Goal: Task Accomplishment & Management: Manage account settings

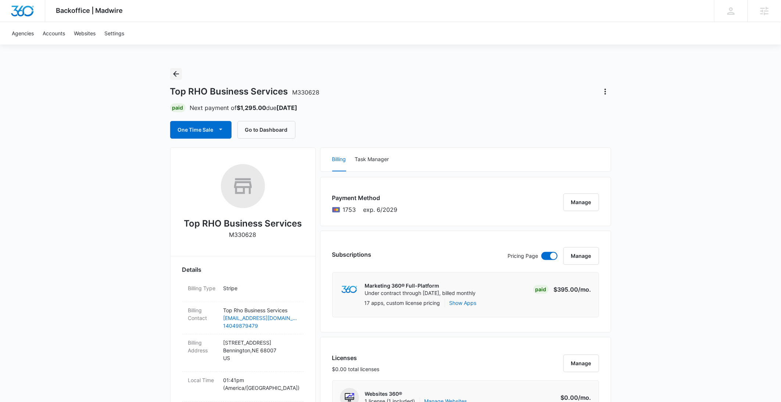
click at [177, 69] on button "Back" at bounding box center [176, 74] width 12 height 12
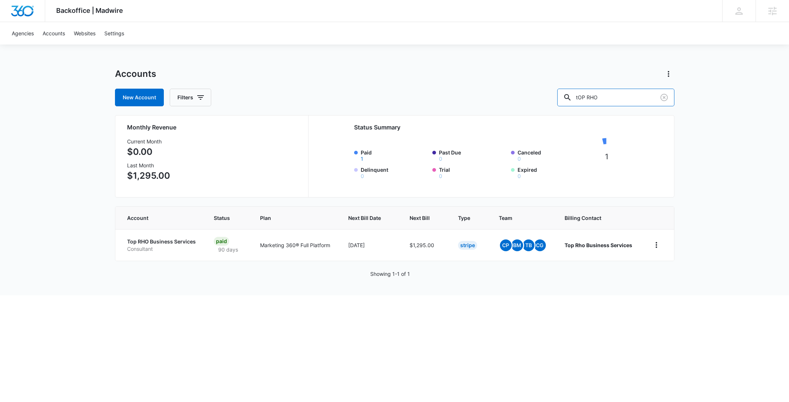
click at [540, 95] on div "New Account Filters tOP RHO" at bounding box center [395, 98] width 560 height 18
paste input "DENiMPiRE"
type input "DENiMPiRE"
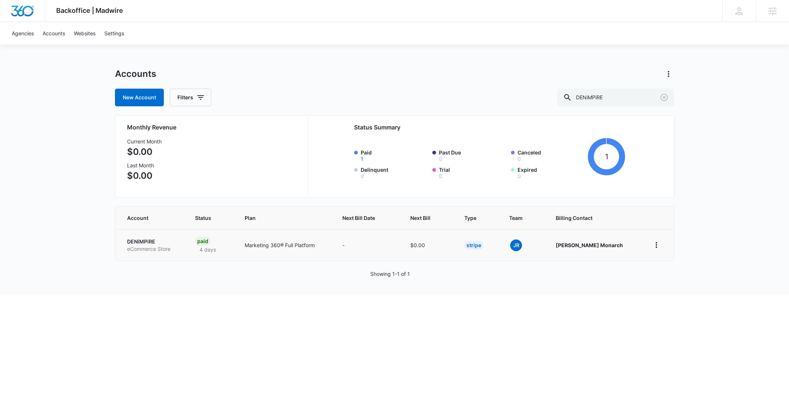
click at [136, 247] on p "eCommerce Store" at bounding box center [152, 248] width 51 height 7
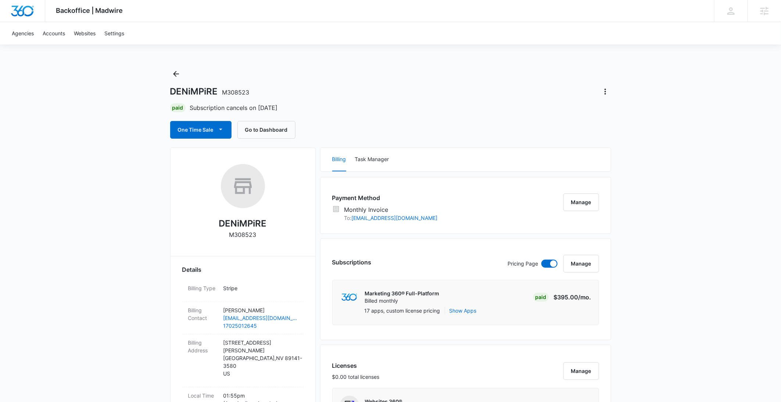
click at [232, 90] on span "M308523" at bounding box center [235, 92] width 27 height 7
copy h1 "DENiMPiRE M308523"
click at [238, 240] on div "DENiMPiRE M308523" at bounding box center [242, 204] width 121 height 80
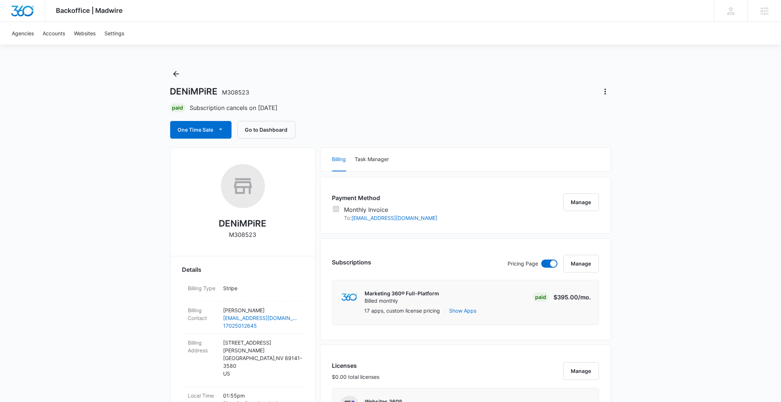
click at [239, 236] on p "M308523" at bounding box center [242, 234] width 27 height 9
copy p "M308523"
click at [607, 87] on icon "Actions" at bounding box center [605, 91] width 9 height 9
click at [619, 114] on div "Undo Cancellation" at bounding box center [631, 112] width 44 height 5
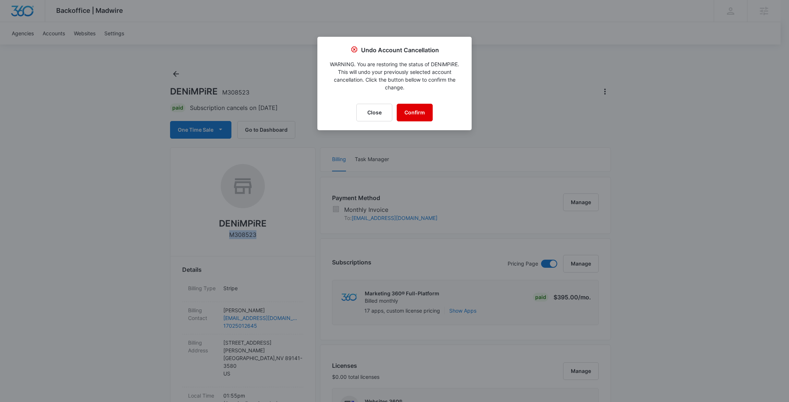
click at [425, 111] on button "Confirm" at bounding box center [415, 113] width 36 height 18
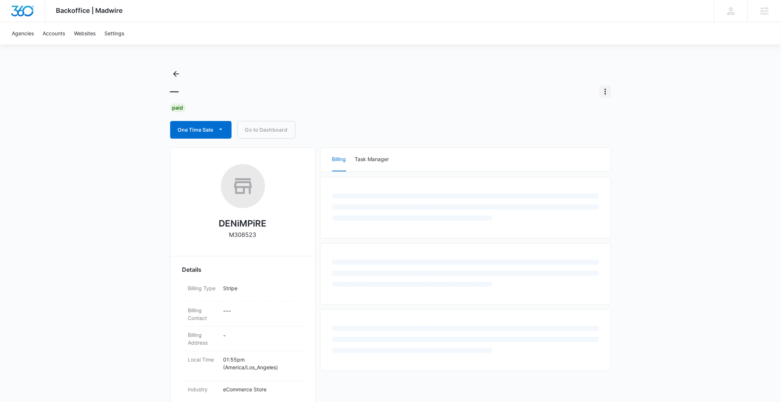
click at [609, 96] on button "Actions" at bounding box center [605, 92] width 12 height 12
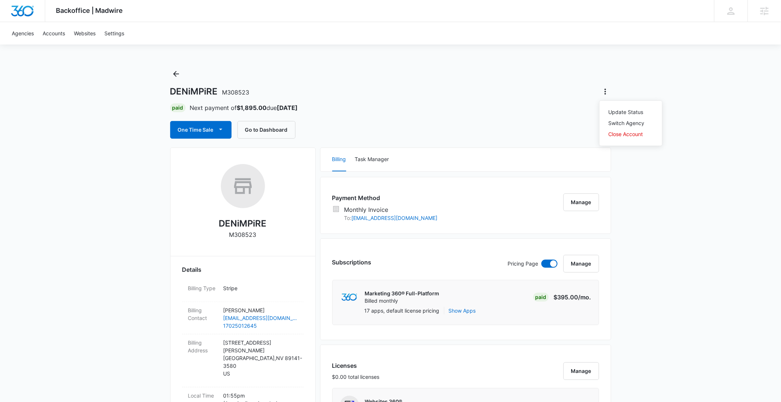
click at [606, 94] on icon "Actions" at bounding box center [605, 91] width 9 height 9
click at [616, 132] on div "Close Account" at bounding box center [627, 134] width 36 height 5
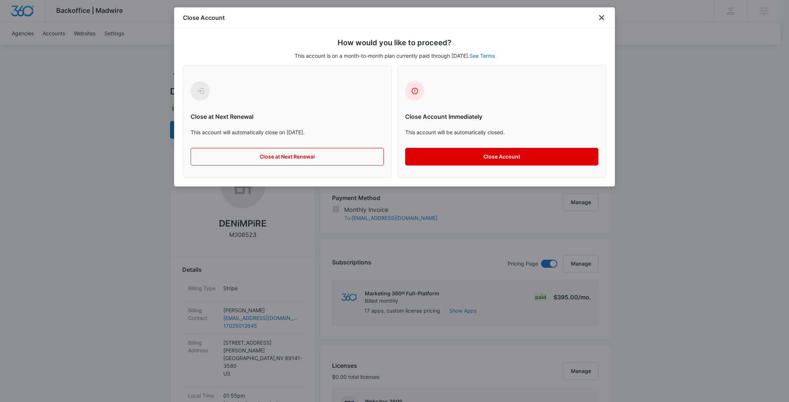
click at [487, 157] on button "Close Account" at bounding box center [501, 157] width 193 height 18
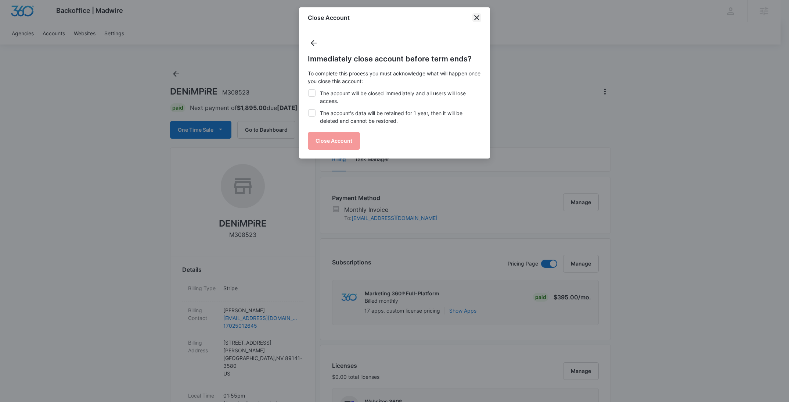
click at [478, 15] on icon "close" at bounding box center [476, 17] width 5 height 5
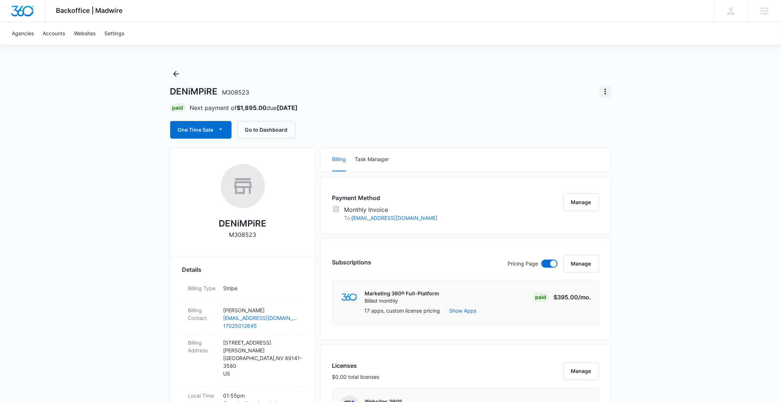
click at [604, 93] on icon "Actions" at bounding box center [605, 91] width 9 height 9
click at [625, 134] on div "Close Account" at bounding box center [627, 134] width 36 height 5
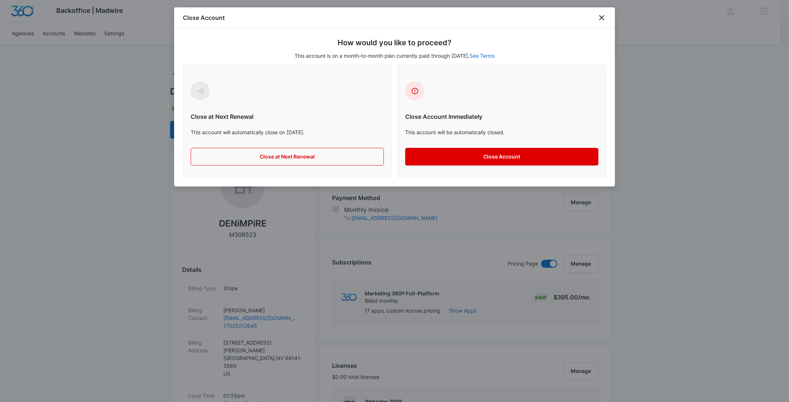
click at [493, 155] on button "Close Account" at bounding box center [501, 157] width 193 height 18
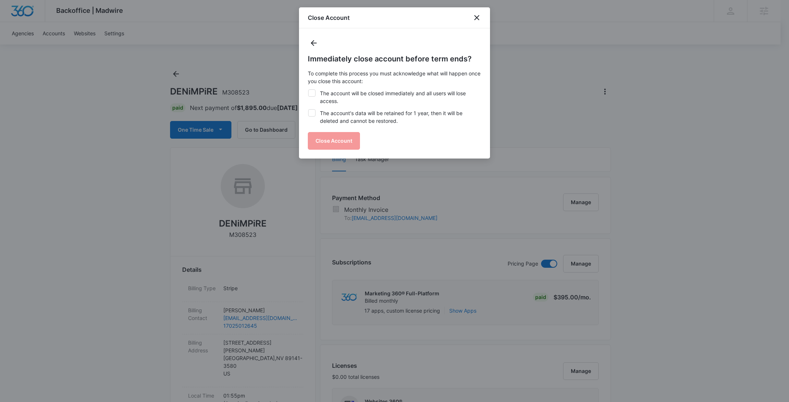
click at [384, 99] on label "The account will be closed immediately and all users will lose access." at bounding box center [394, 96] width 173 height 15
click at [308, 90] on input "The account will be closed immediately and all users will lose access." at bounding box center [308, 89] width 0 height 0
checkbox input "true"
click at [379, 113] on label "The account's data will be retained for 1 year, then it will be deleted and can…" at bounding box center [394, 116] width 173 height 15
click at [308, 110] on input "The account's data will be retained for 1 year, then it will be deleted and can…" at bounding box center [308, 109] width 0 height 0
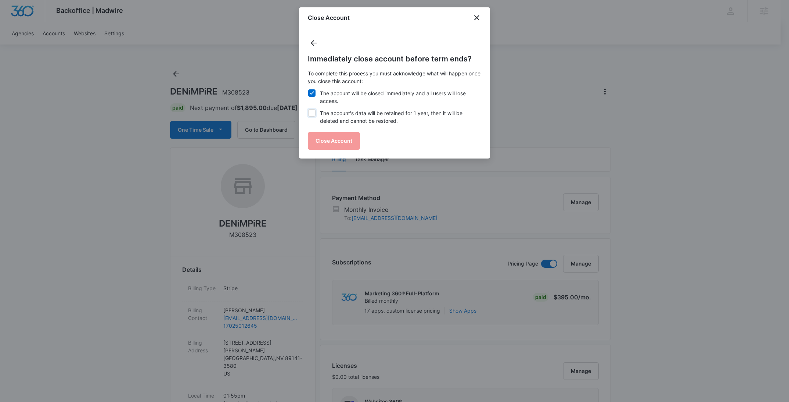
checkbox input "true"
click at [345, 136] on button "Close Account" at bounding box center [334, 141] width 52 height 18
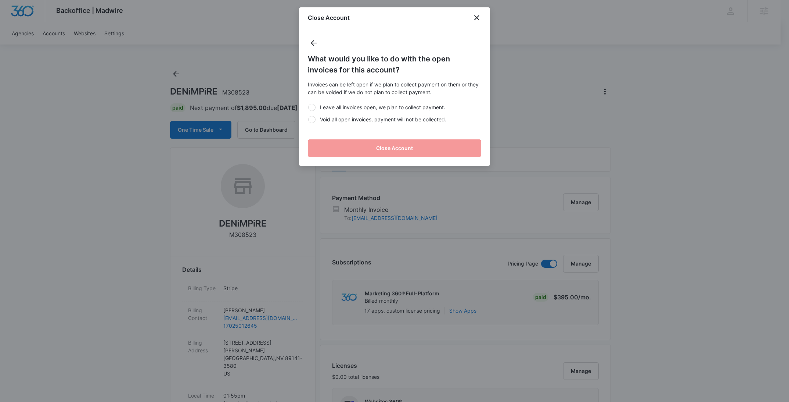
click at [346, 119] on label "Void all open invoices, payment will not be collected." at bounding box center [394, 119] width 173 height 8
click at [308, 119] on input "Void all open invoices, payment will not be collected." at bounding box center [308, 119] width 0 height 0
radio input "true"
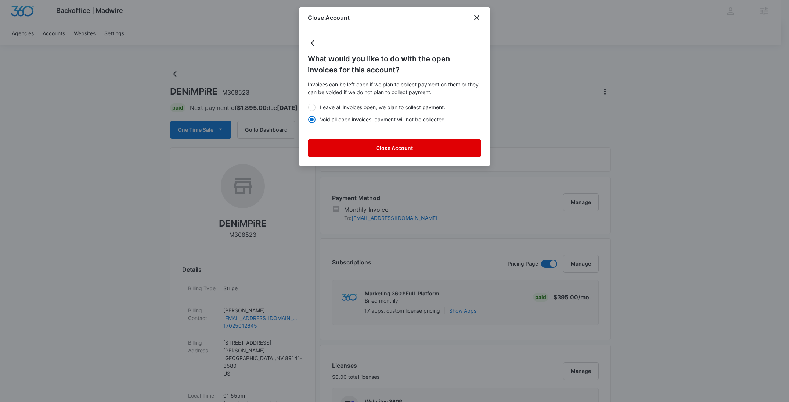
click at [346, 146] on button "Close Account" at bounding box center [394, 148] width 173 height 18
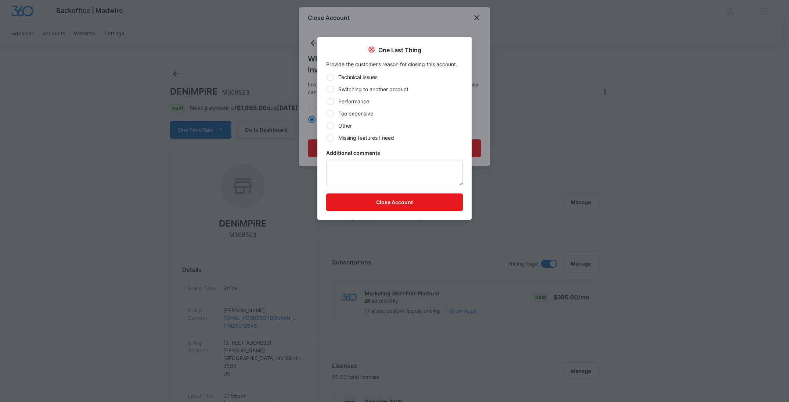
click at [350, 128] on label "Other" at bounding box center [394, 126] width 137 height 8
click at [327, 126] on input "Other" at bounding box center [326, 125] width 0 height 0
radio input "true"
click at [377, 201] on button "Close Account" at bounding box center [394, 202] width 137 height 18
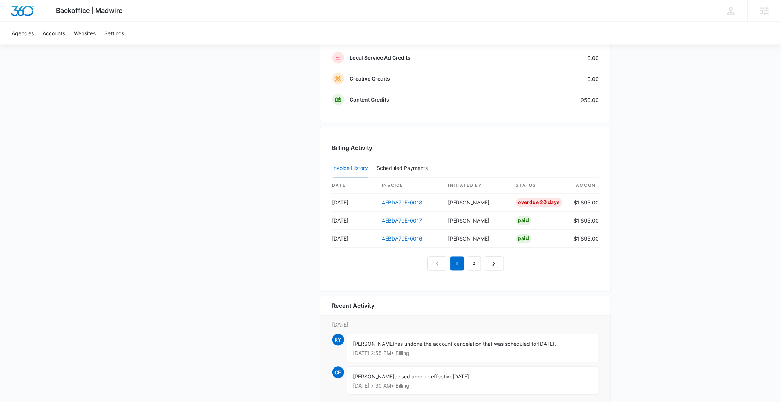
scroll to position [650, 0]
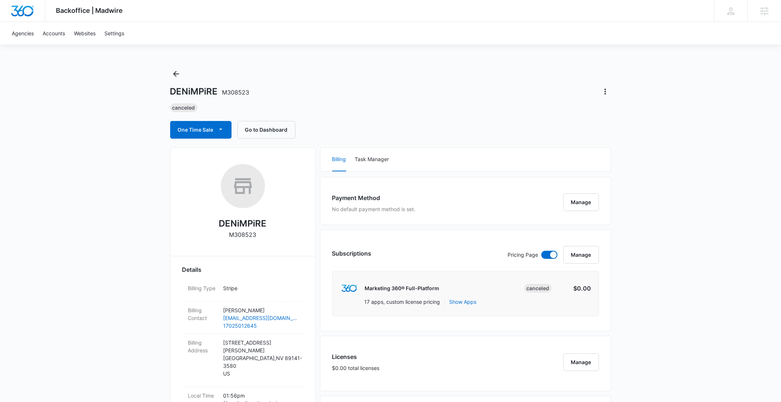
click at [174, 76] on icon "Back" at bounding box center [176, 73] width 9 height 9
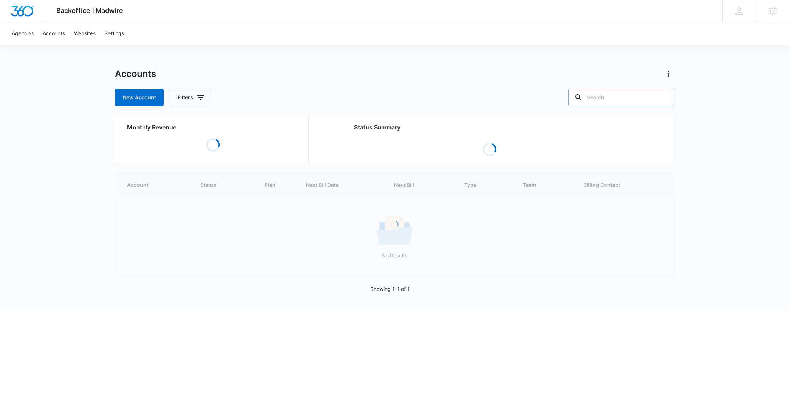
click at [620, 98] on input "text" at bounding box center [621, 98] width 106 height 18
paste input "M23816"
type input "M23816"
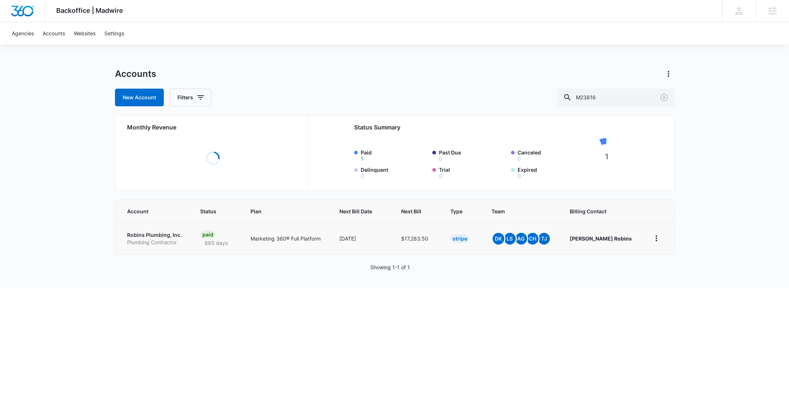
click at [150, 239] on p "Plumbing Contractor" at bounding box center [155, 241] width 56 height 7
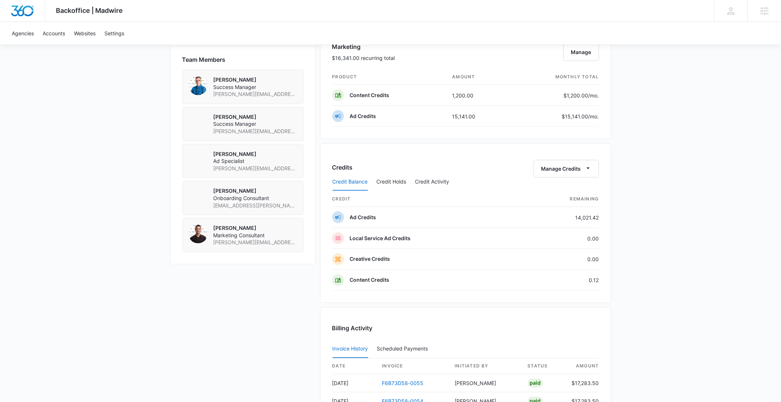
scroll to position [545, 0]
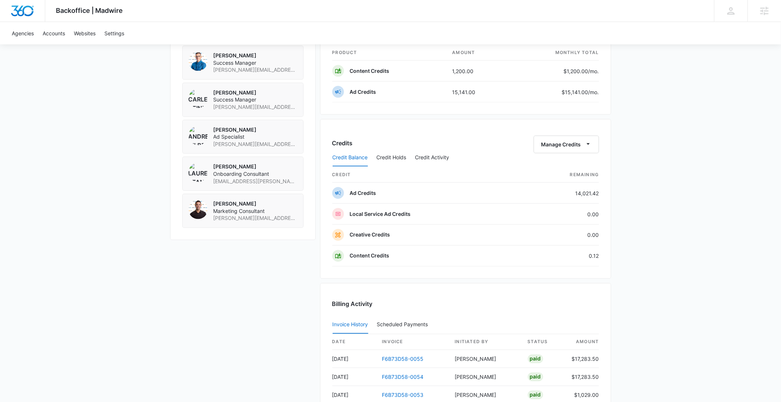
click at [578, 148] on div "Credit Balance Credit Holds Credit Activity" at bounding box center [465, 157] width 267 height 18
click at [577, 140] on button "Manage Credits" at bounding box center [566, 145] width 65 height 18
click at [563, 174] on div "Withdraw Credits" at bounding box center [577, 176] width 69 height 5
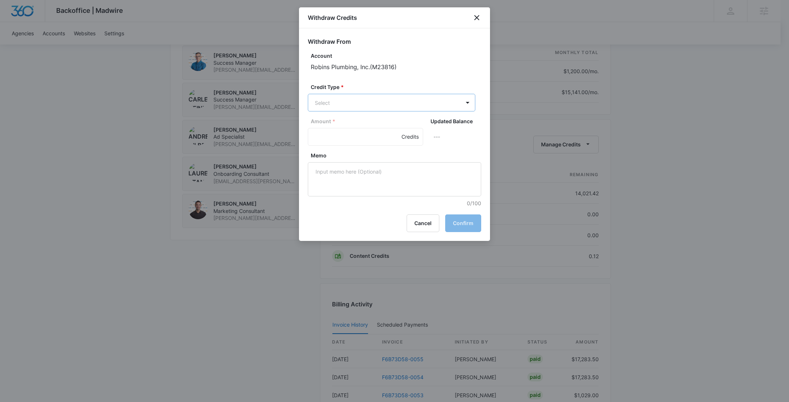
click at [399, 95] on body "Backoffice | Madwire Apps Settings RY Rochelle Young rochelle.young@madwire.com…" at bounding box center [394, 27] width 789 height 1144
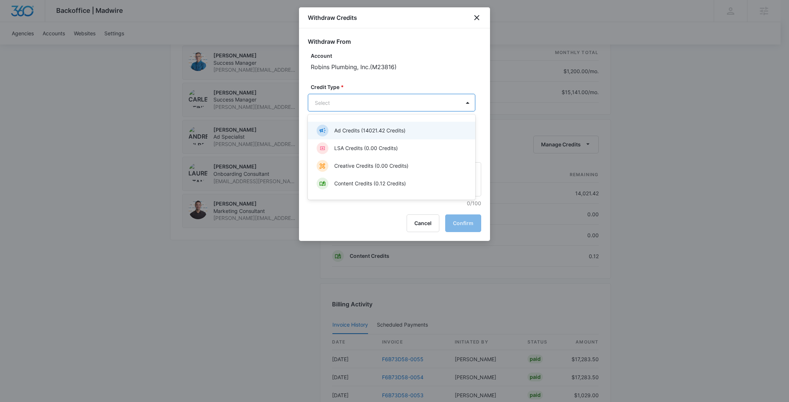
drag, startPoint x: 366, startPoint y: 130, endPoint x: 340, endPoint y: 144, distance: 29.3
click at [366, 130] on p "Ad Credits (14021.42 Credits)" at bounding box center [369, 130] width 71 height 8
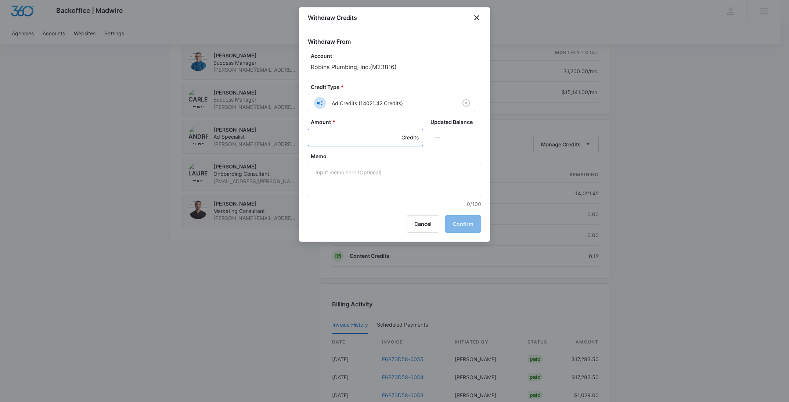
click at [339, 144] on input "Amount *" at bounding box center [365, 138] width 115 height 18
type input "2000"
click at [371, 169] on textarea "Memo" at bounding box center [394, 180] width 173 height 34
paste textarea "Billboards"
type textarea "Billboards"
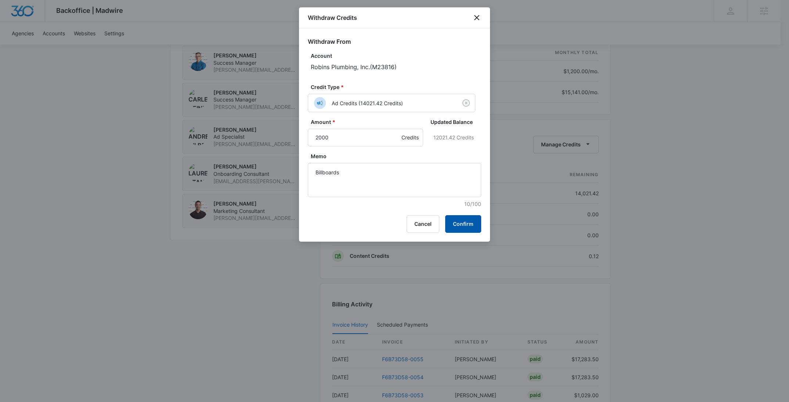
click at [463, 222] on button "Confirm" at bounding box center [463, 224] width 36 height 18
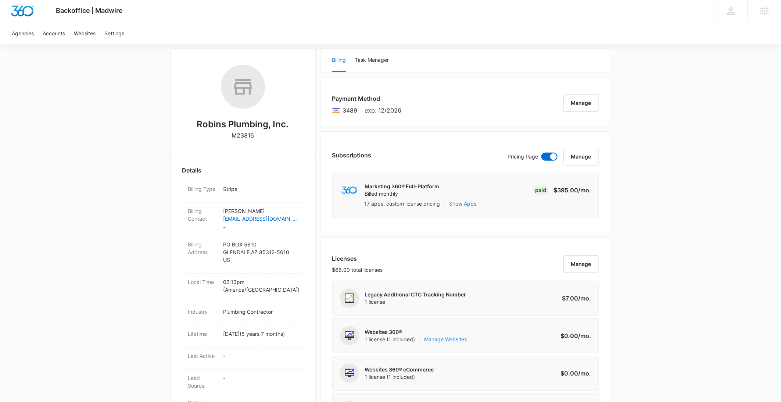
scroll to position [0, 0]
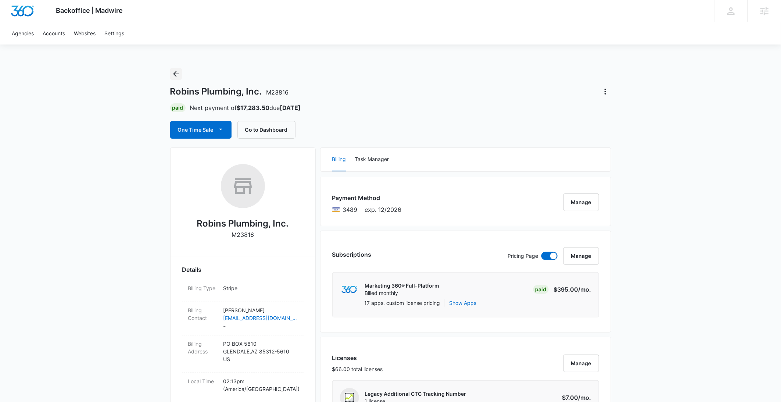
click at [177, 79] on button "Back" at bounding box center [176, 74] width 12 height 12
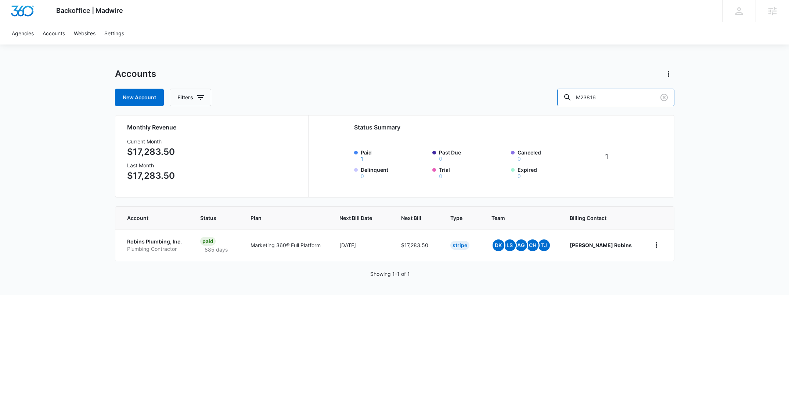
drag, startPoint x: 627, startPoint y: 101, endPoint x: 553, endPoint y: 100, distance: 74.2
click at [555, 100] on div "New Account Filters M23816" at bounding box center [395, 98] width 560 height 18
paste input "179562"
type input "M179562"
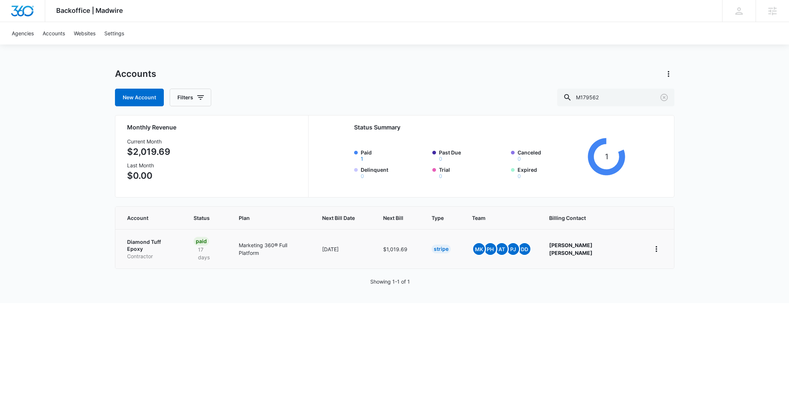
click at [131, 252] on p "Contractor" at bounding box center [151, 255] width 49 height 7
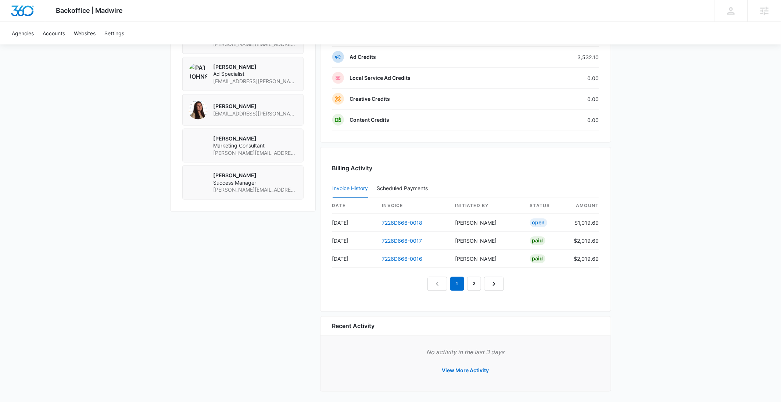
scroll to position [362, 0]
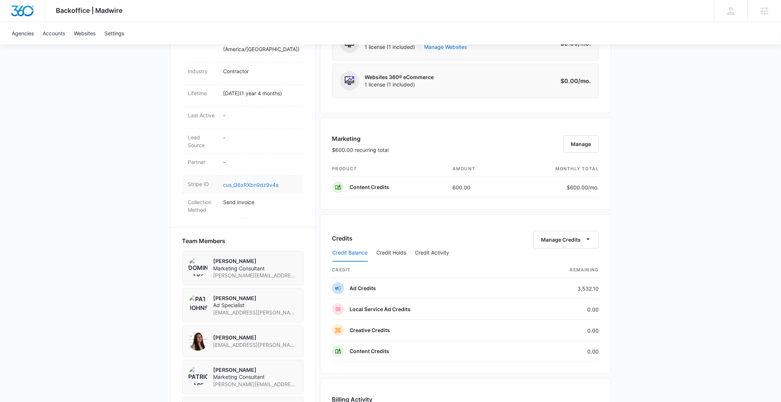
click at [250, 182] on link "cus_Q6xRXbn9dz9v4a" at bounding box center [250, 185] width 55 height 6
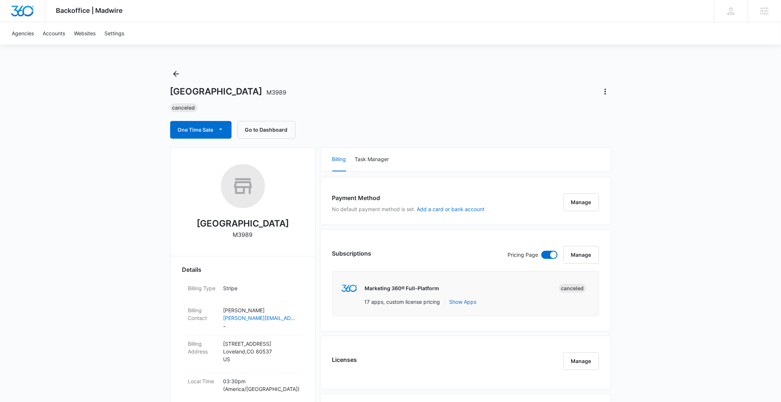
click at [282, 93] on span "M3989" at bounding box center [277, 92] width 20 height 7
click at [243, 238] on p "M3989" at bounding box center [243, 234] width 20 height 9
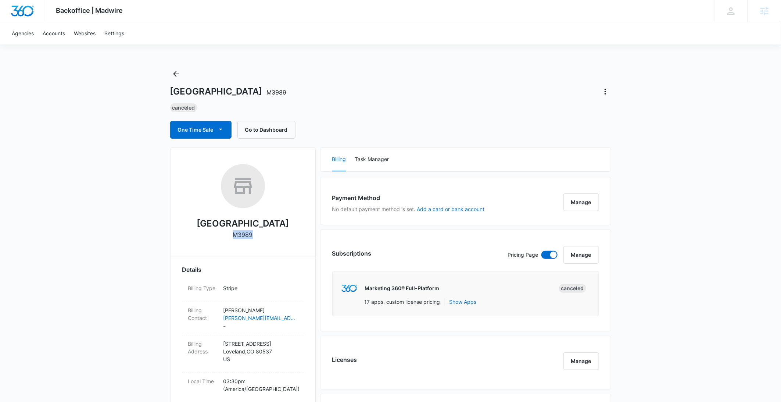
copy p "M3989"
